Goal: Task Accomplishment & Management: Manage account settings

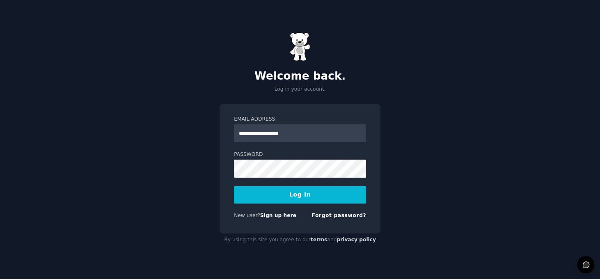
click at [291, 193] on button "Log In" at bounding box center [300, 194] width 132 height 17
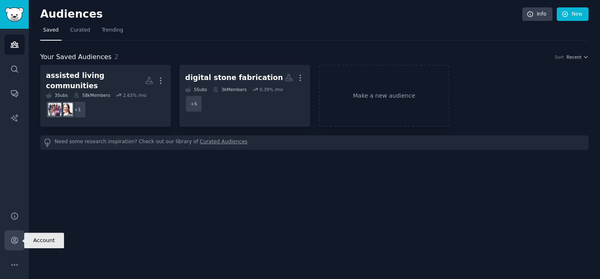
click at [15, 238] on icon "Sidebar" at bounding box center [14, 240] width 9 height 9
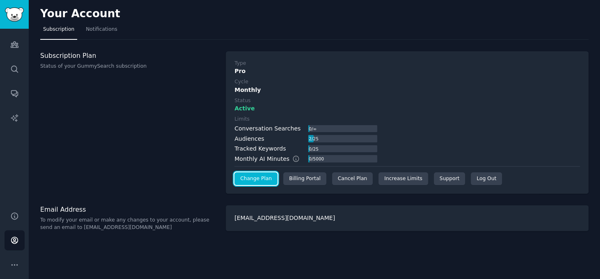
click at [253, 178] on link "Change Plan" at bounding box center [255, 178] width 43 height 13
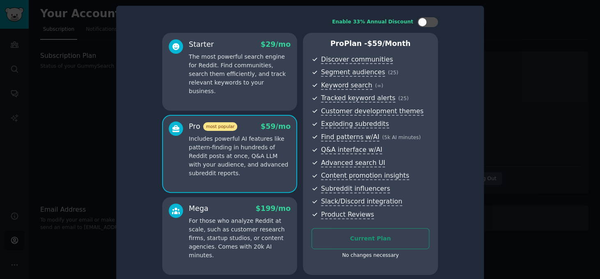
click at [85, 125] on div at bounding box center [300, 139] width 600 height 279
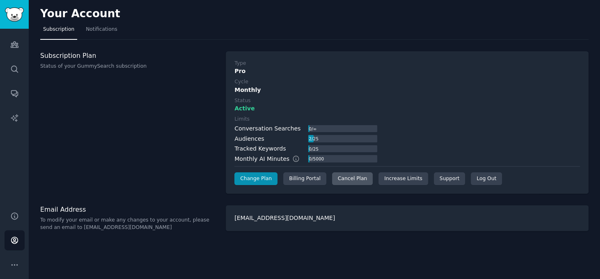
click at [332, 175] on div "Cancel Plan" at bounding box center [352, 178] width 41 height 13
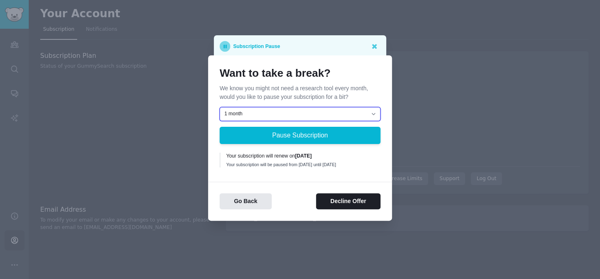
click at [264, 114] on select "1 month 2 months 3 months Choose a custom date to resume" at bounding box center [300, 114] width 161 height 14
click at [295, 89] on p "We know you might not need a research tool every month, would you like to pause…" at bounding box center [300, 92] width 161 height 17
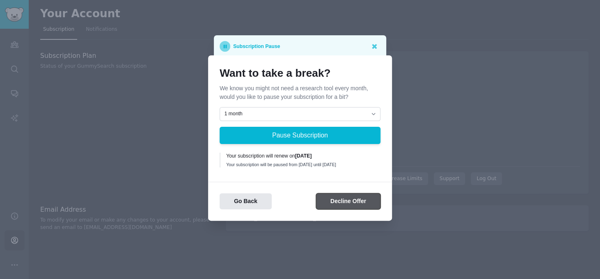
click at [335, 200] on button "Decline Offer" at bounding box center [348, 201] width 64 height 16
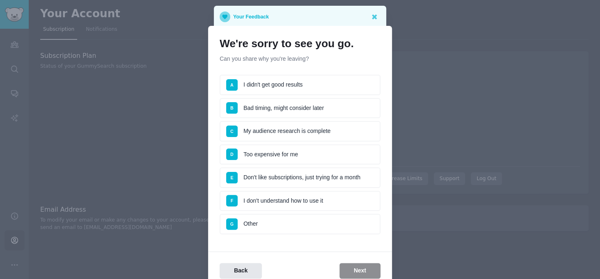
click at [284, 106] on li "B Bad timing, might consider later" at bounding box center [300, 108] width 161 height 21
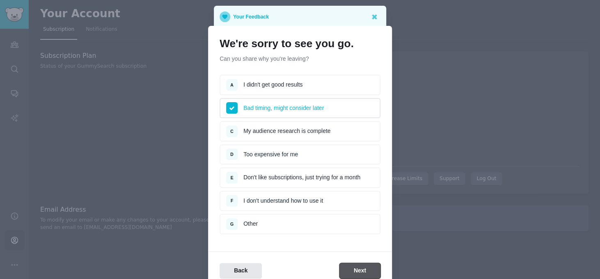
click at [353, 263] on button "Next" at bounding box center [359, 271] width 41 height 16
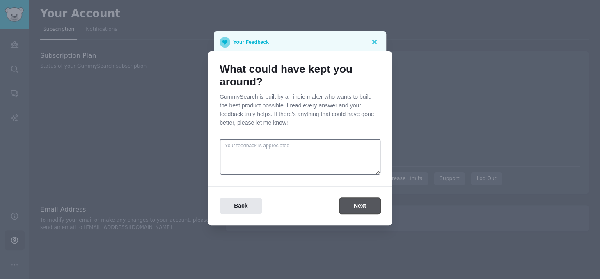
click at [358, 202] on button "Next" at bounding box center [359, 206] width 41 height 16
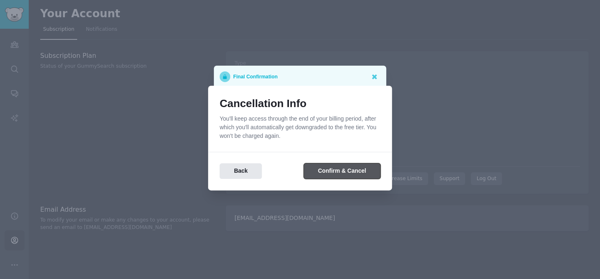
click at [339, 169] on button "Confirm & Cancel" at bounding box center [342, 171] width 77 height 16
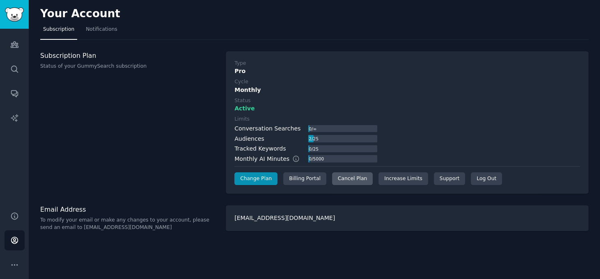
click at [346, 178] on div "Cancel Plan" at bounding box center [352, 178] width 41 height 13
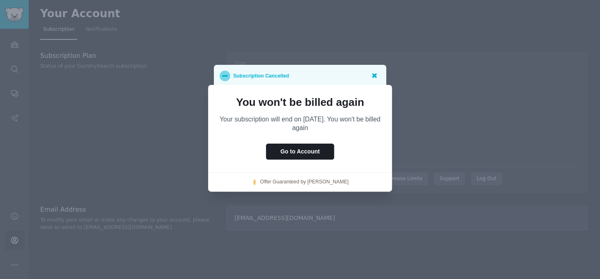
click at [374, 77] on icon at bounding box center [374, 75] width 5 height 5
